Goal: Entertainment & Leisure: Consume media (video, audio)

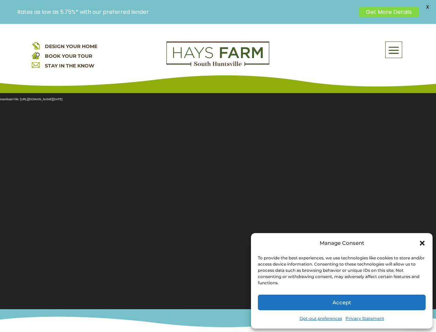
click at [218, 178] on section "Video Player Media error: Format(s) not supported or source(s) not found Downlo…" at bounding box center [218, 196] width 436 height 225
click at [394, 50] on span at bounding box center [394, 50] width 16 height 16
click at [218, 197] on section "Video Player Media error: Format(s) not supported or source(s) not found Downlo…" at bounding box center [218, 196] width 436 height 225
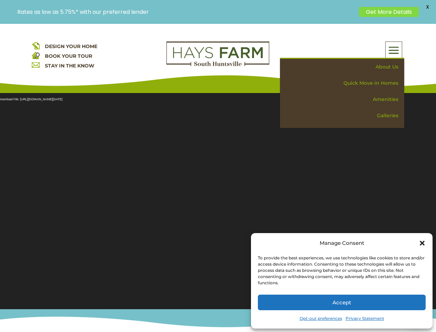
click at [218, 197] on section "Video Player Media error: Format(s) not supported or source(s) not found Downlo…" at bounding box center [218, 196] width 436 height 225
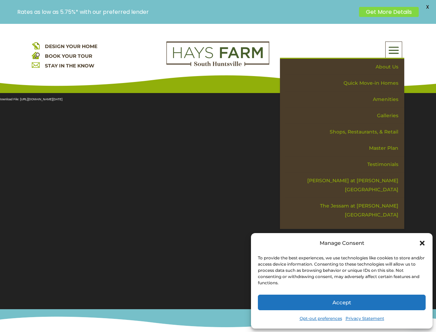
click at [428, 7] on span "X" at bounding box center [428, 7] width 10 height 10
